Goal: Information Seeking & Learning: Learn about a topic

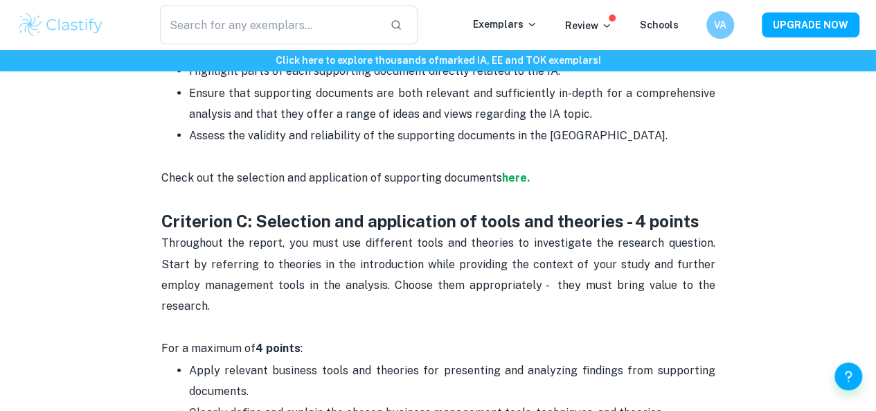
scroll to position [1381, 0]
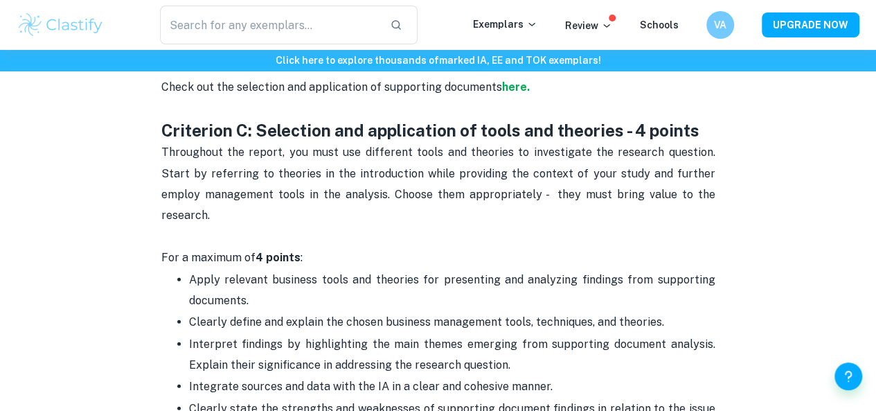
click at [236, 247] on p "Throughout the report, you must use different tools and theories to investigate…" at bounding box center [438, 194] width 554 height 105
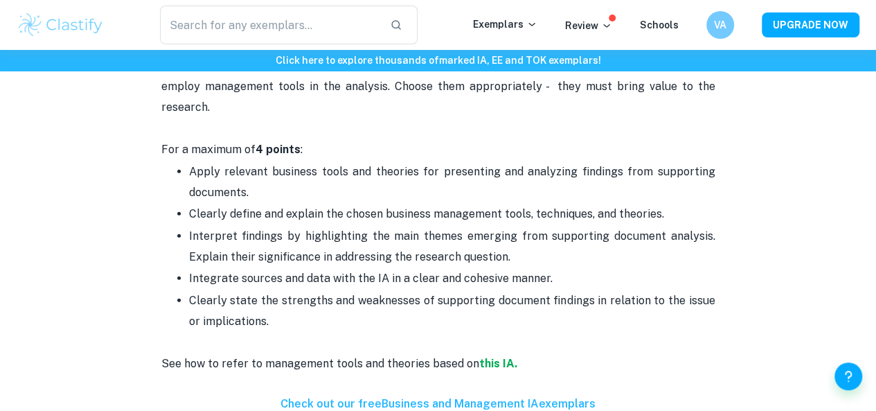
scroll to position [1589, 0]
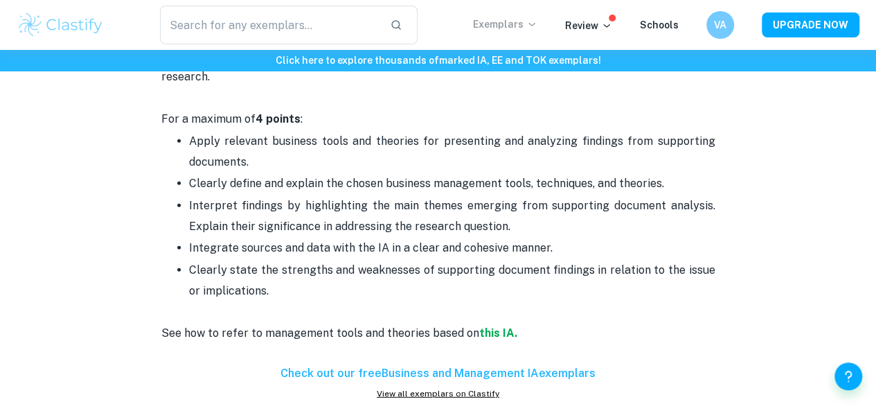
click at [525, 28] on p "Exemplars" at bounding box center [505, 24] width 64 height 15
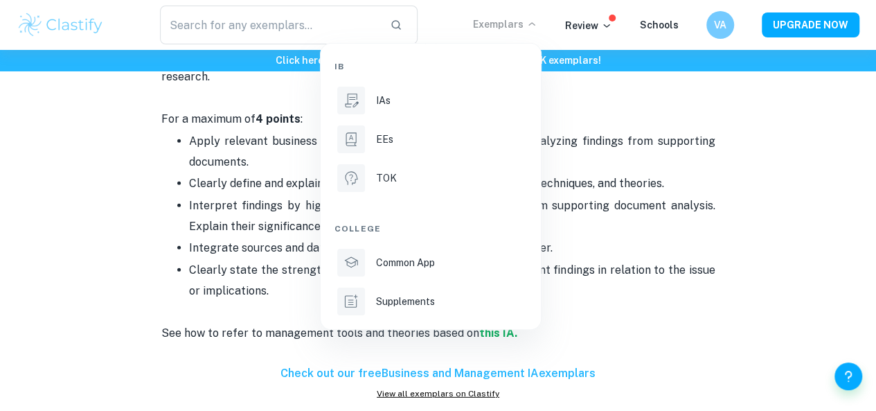
click at [323, 310] on ul "IB IAs EEs TOK College Common App Supplements" at bounding box center [431, 186] width 220 height 285
click at [406, 96] on div "IAs" at bounding box center [450, 100] width 148 height 15
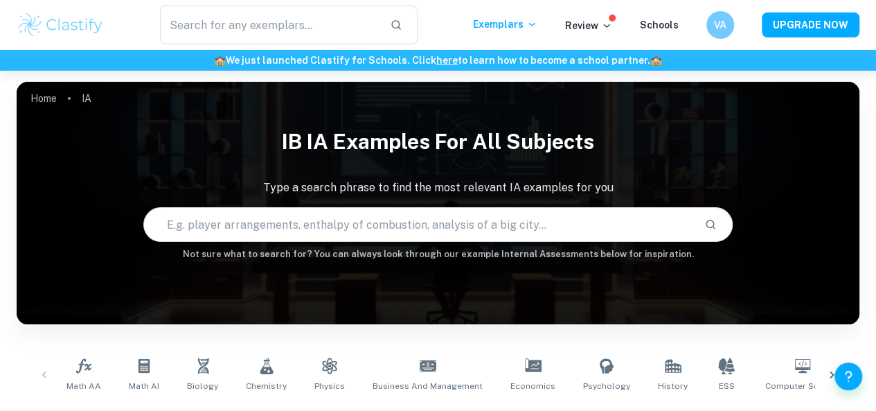
scroll to position [208, 0]
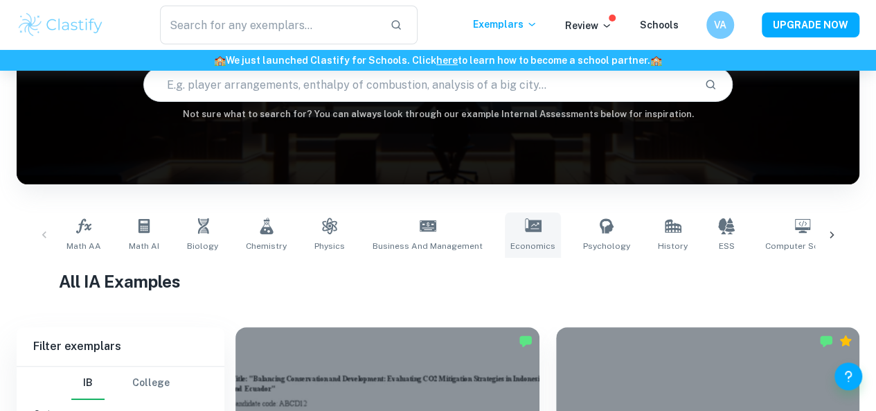
scroll to position [140, 0]
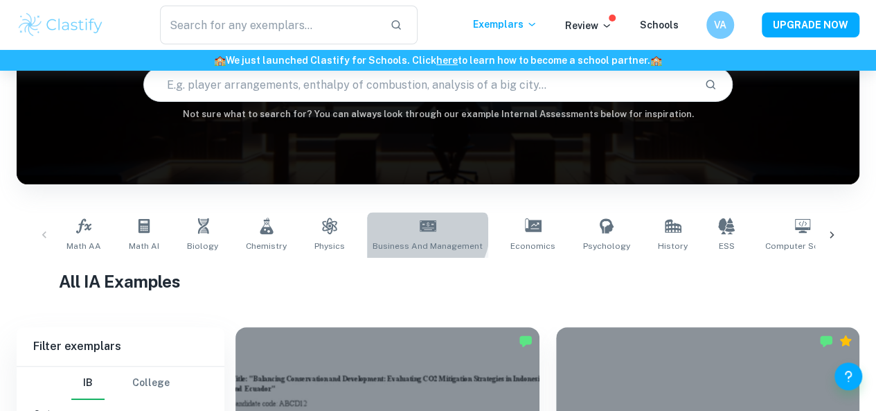
click at [420, 232] on icon at bounding box center [428, 226] width 17 height 17
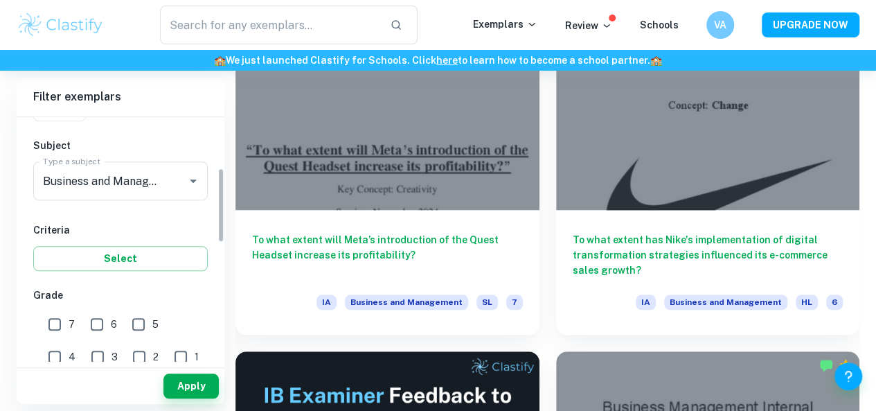
scroll to position [208, 0]
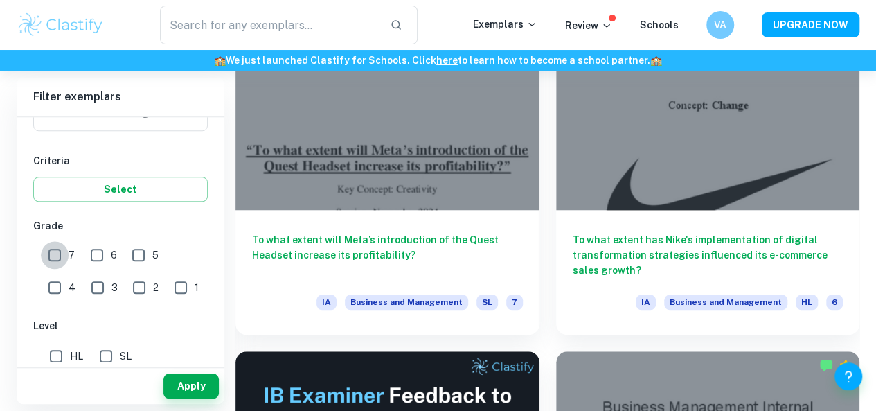
click at [57, 258] on input "7" at bounding box center [55, 255] width 28 height 28
checkbox input "true"
click at [96, 253] on input "6" at bounding box center [97, 255] width 28 height 28
checkbox input "true"
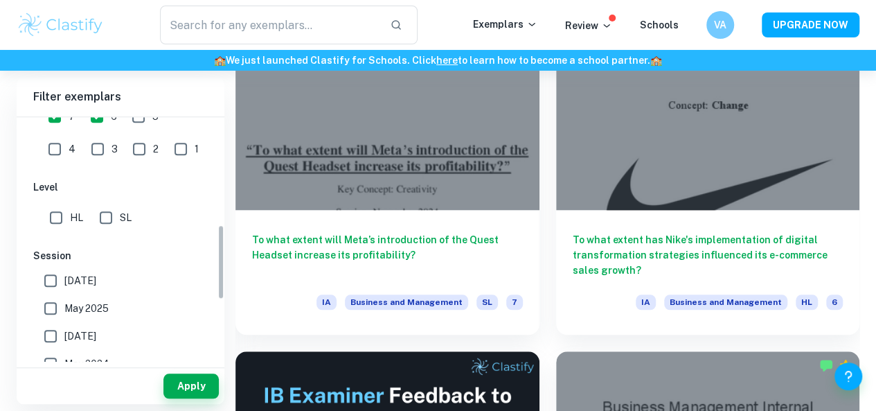
scroll to position [416, 0]
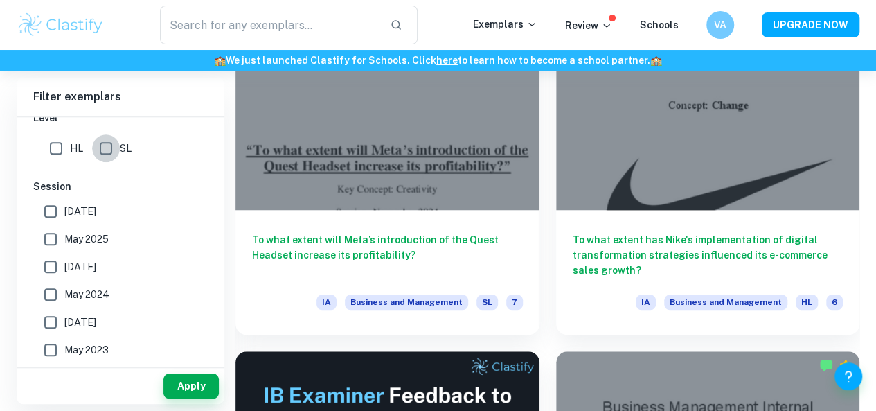
click at [112, 152] on input "SL" at bounding box center [106, 148] width 28 height 28
checkbox input "true"
click at [73, 242] on span "May 2025" at bounding box center [86, 238] width 44 height 15
click at [64, 242] on input "May 2025" at bounding box center [51, 239] width 28 height 28
checkbox input "true"
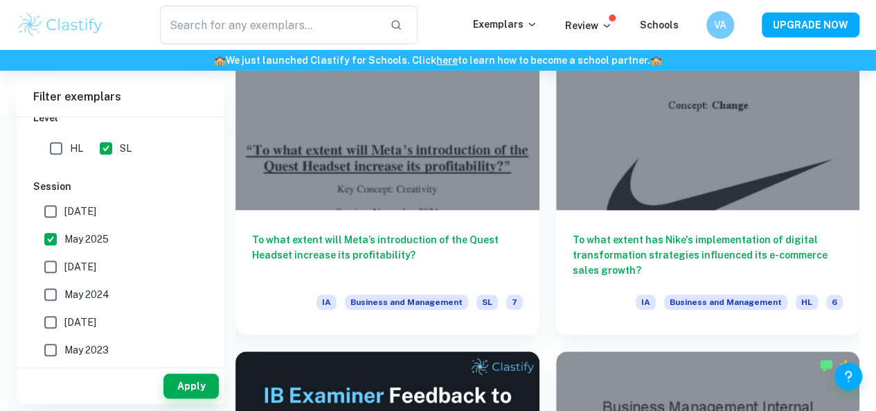
click at [68, 207] on span "[DATE]" at bounding box center [80, 211] width 32 height 15
click at [64, 207] on input "[DATE]" at bounding box center [51, 211] width 28 height 28
checkbox input "true"
click at [194, 379] on button "Apply" at bounding box center [190, 385] width 55 height 25
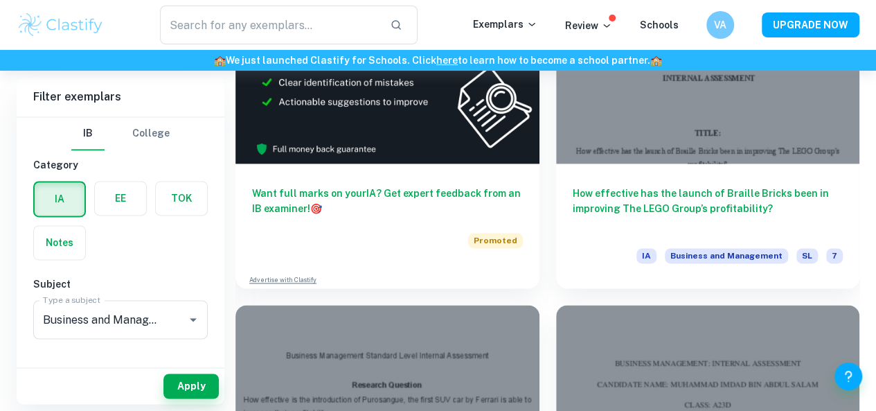
scroll to position [693, 0]
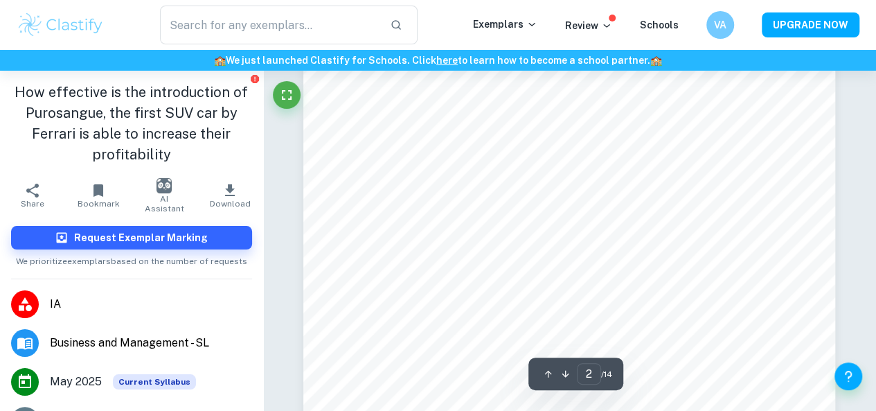
type input "3"
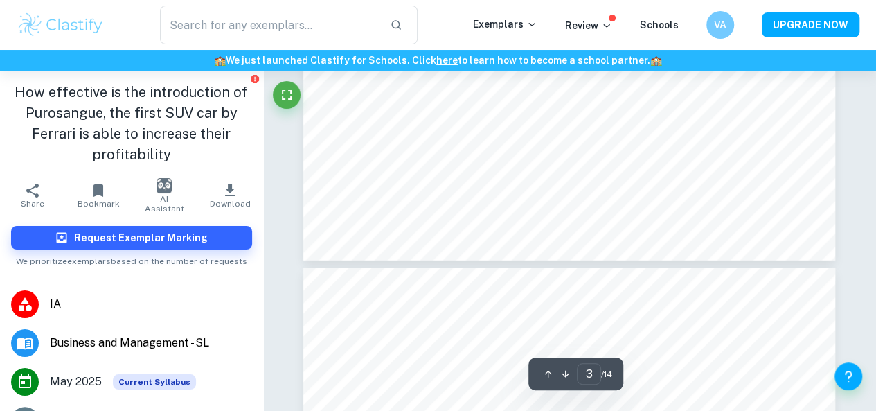
scroll to position [2286, 0]
